Goal: Transaction & Acquisition: Purchase product/service

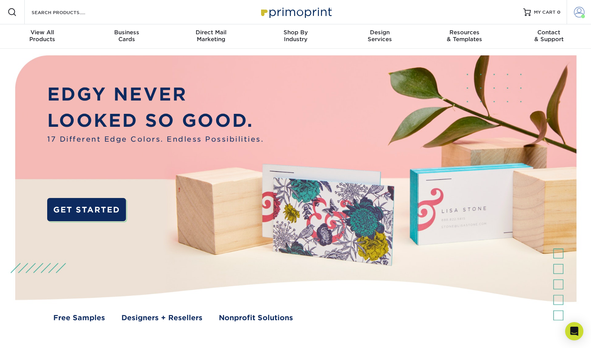
click at [578, 10] on span at bounding box center [579, 12] width 11 height 11
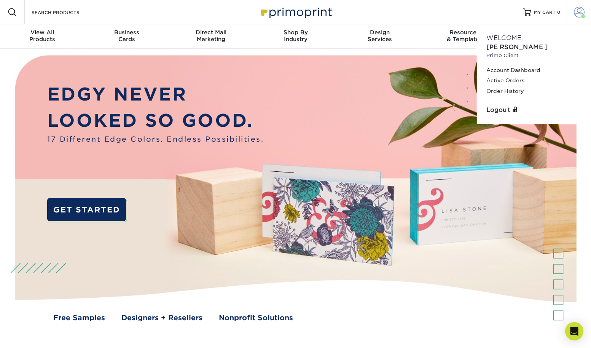
click at [578, 10] on span at bounding box center [579, 12] width 11 height 11
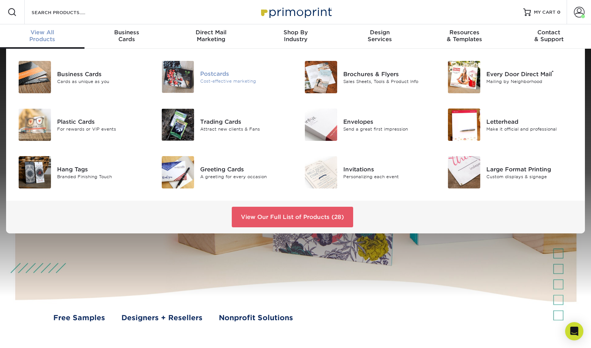
click at [202, 77] on div "Postcards" at bounding box center [245, 74] width 90 height 8
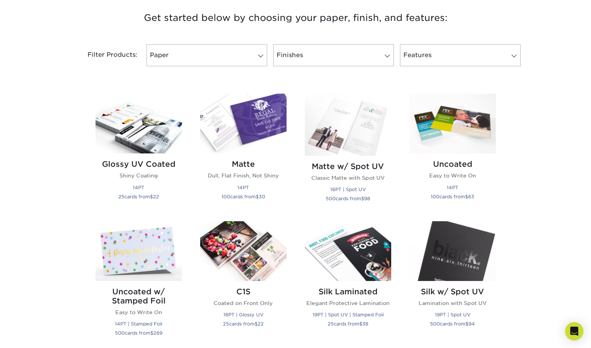
scroll to position [293, 0]
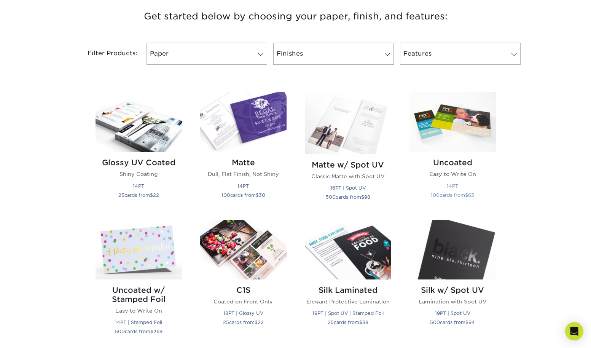
click at [455, 123] on img at bounding box center [453, 122] width 86 height 60
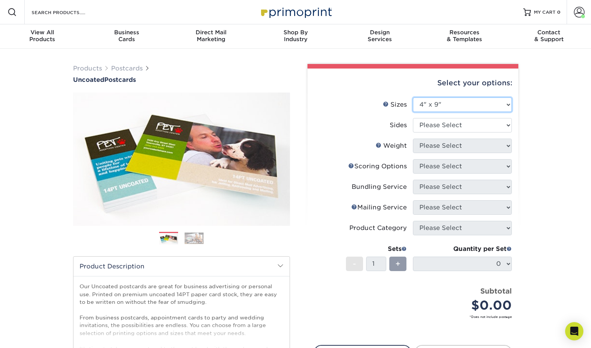
select select "4.00x6.00"
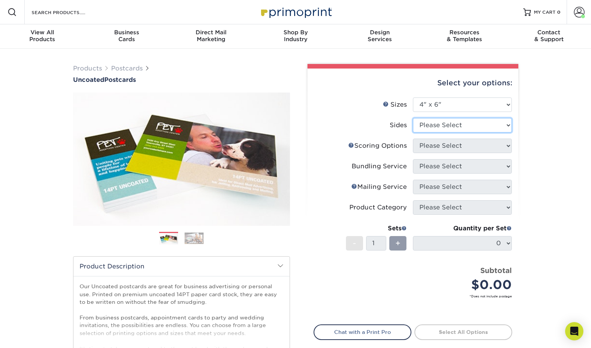
select select "13abbda7-1d64-4f25-8bb2-c179b224825d"
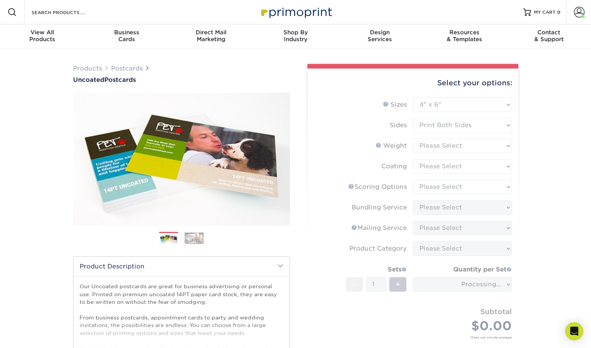
click at [434, 144] on form "Sizes Help Sizes Please Select 1.5" x 7" 2" x 8" 2.12" x 5.5" 2.75" x 4.25" 2.7…" at bounding box center [413, 226] width 199 height 259
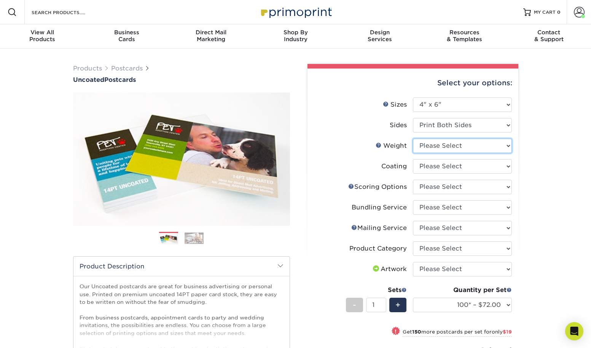
select select "14PT Uncoated"
select select "3e7618de-abca-4bda-9f97-8b9129e913d8"
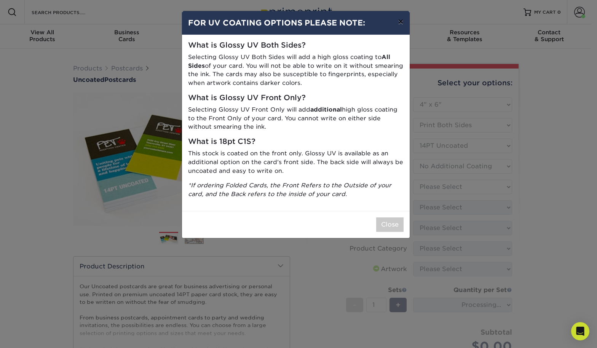
click at [403, 21] on button "×" at bounding box center [401, 21] width 18 height 21
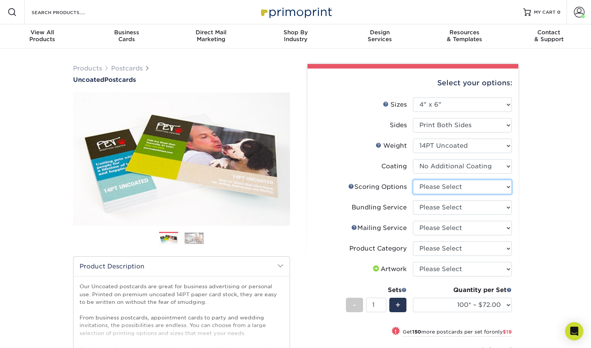
click at [430, 187] on select "Please Select No Scoring One Score" at bounding box center [462, 187] width 99 height 14
select select "16ebe401-5398-422d-8cb0-f3adbb82deb5"
select select "58689abb-25c0-461c-a4c3-a80b627d6649"
select select "3e5e9bdd-d78a-4c28-a41d-fe1407925ca6"
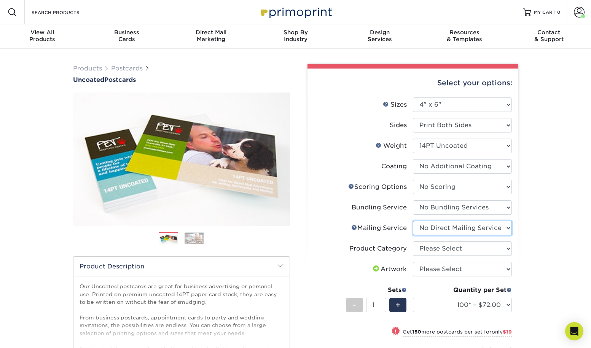
scroll to position [2, 0]
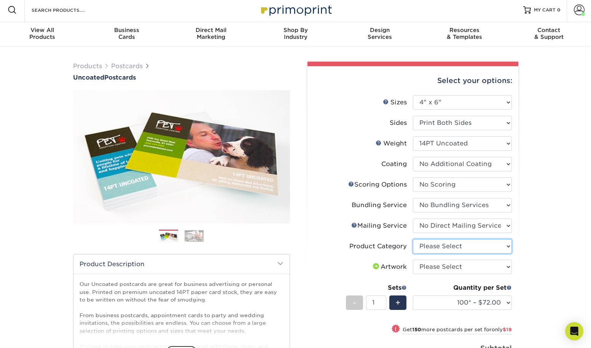
select select "9b7272e0-d6c8-4c3c-8e97-d3a1bcdab858"
select select "upload"
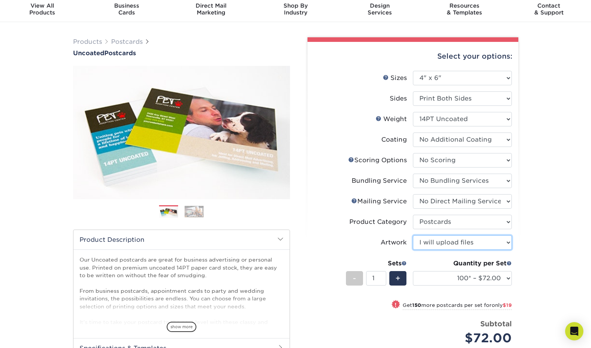
scroll to position [70, 0]
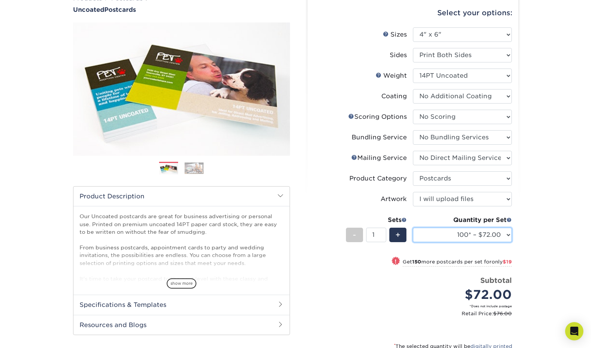
select select "500 – $97.00"
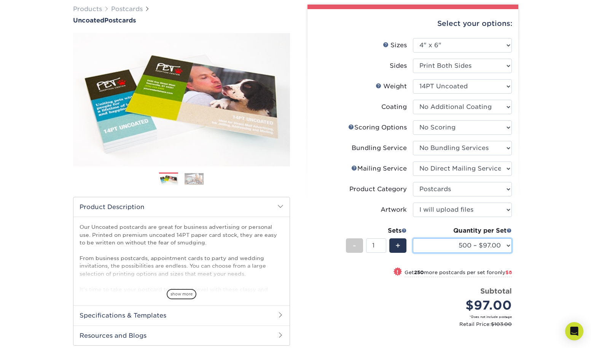
scroll to position [167, 0]
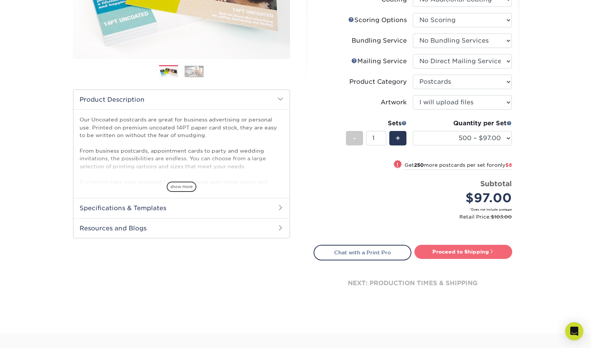
click at [482, 245] on link "Proceed to Shipping" at bounding box center [464, 252] width 98 height 14
type input "Set 1"
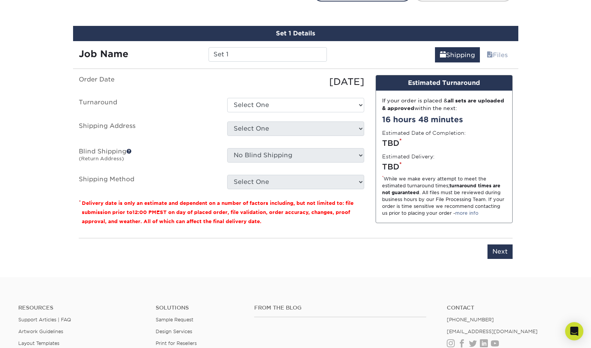
scroll to position [432, 0]
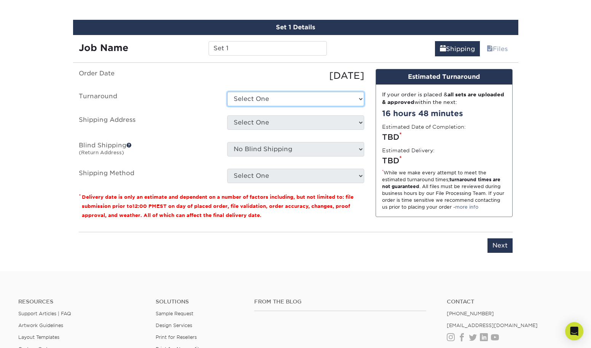
select select "8ebb9da1-b783-49fd-b848-d3822062c325"
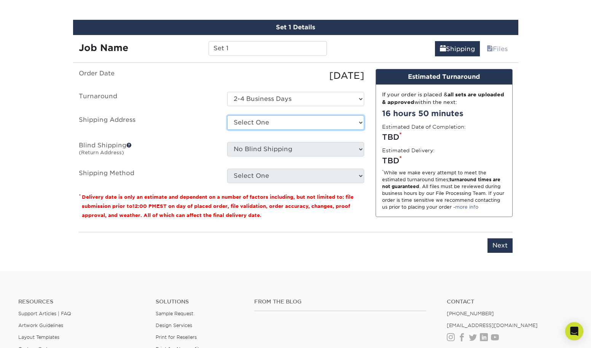
select select "87822"
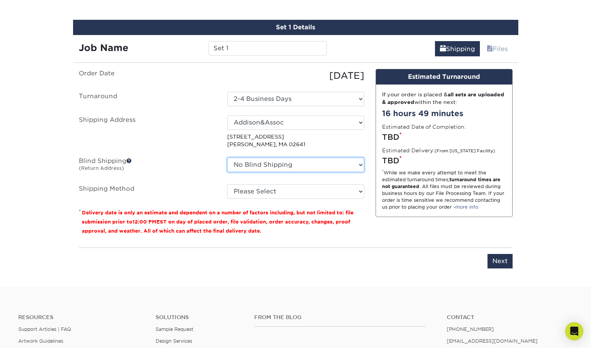
select select "87822"
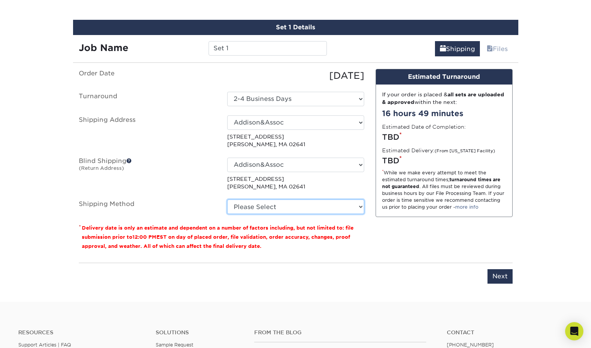
select select "03"
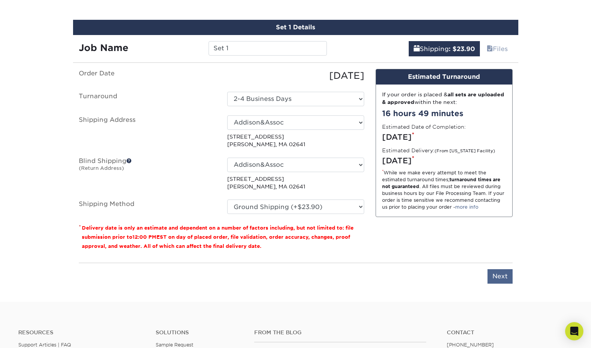
click at [496, 276] on input "Next" at bounding box center [500, 276] width 25 height 14
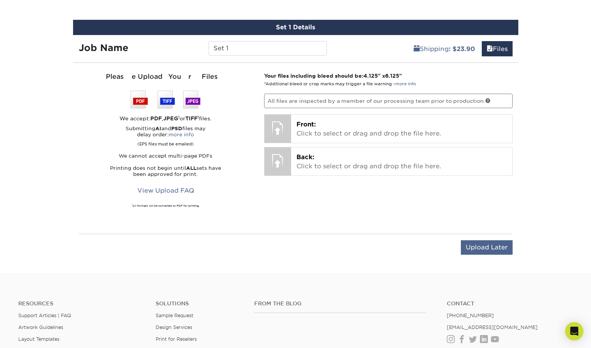
click at [489, 246] on input "Upload Later" at bounding box center [487, 247] width 52 height 14
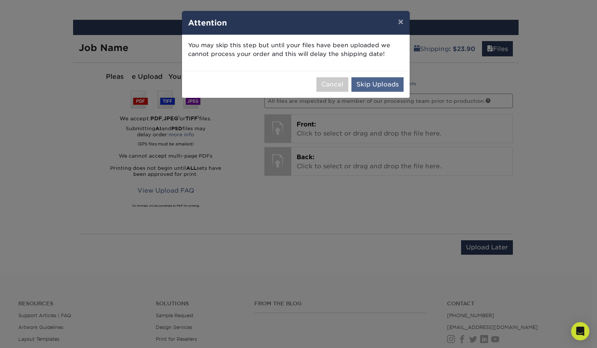
click at [386, 81] on button "Skip Uploads" at bounding box center [377, 84] width 52 height 14
